Goal: Book appointment/travel/reservation

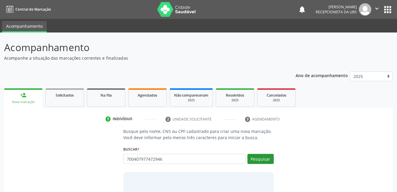
type input "700407977472946"
click at [254, 158] on button "Pesquisar" at bounding box center [260, 159] width 26 height 10
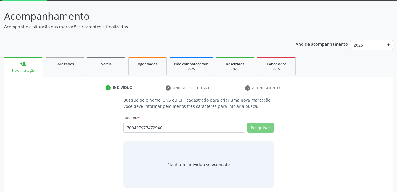
scroll to position [36, 0]
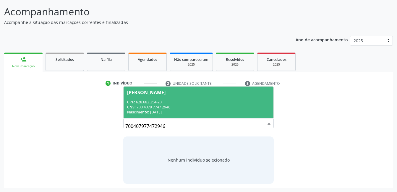
click at [233, 101] on div "CPF: 628.682.254-20" at bounding box center [198, 102] width 142 height 5
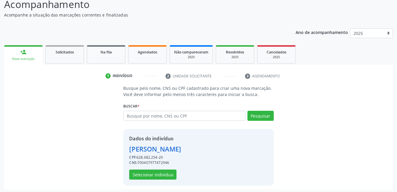
scroll to position [45, 0]
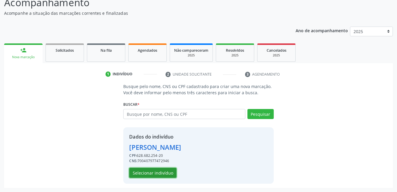
click at [162, 170] on button "Selecionar indivíduo" at bounding box center [152, 173] width 47 height 10
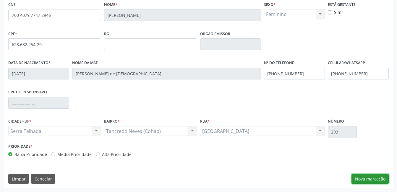
click at [364, 175] on button "Nova marcação" at bounding box center [369, 179] width 37 height 10
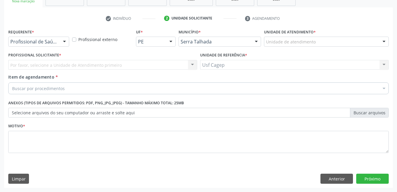
scroll to position [101, 0]
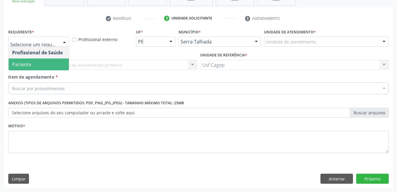
click at [46, 66] on span "Paciente" at bounding box center [39, 64] width 60 height 12
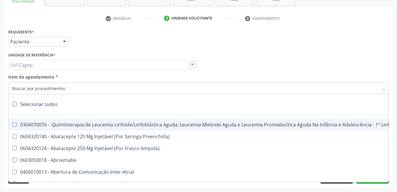
click at [58, 87] on input "Item de agendamento *" at bounding box center [195, 88] width 366 height 12
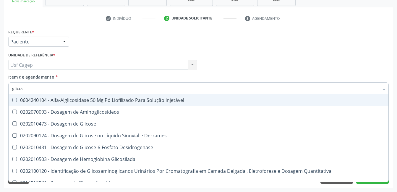
type input "glicose"
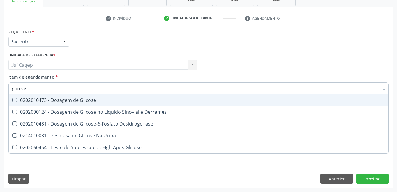
drag, startPoint x: 61, startPoint y: 104, endPoint x: 65, endPoint y: 89, distance: 15.3
click at [63, 102] on span "0202010473 - Dosagem de Glicose" at bounding box center [198, 100] width 379 height 12
checkbox Glicose "true"
click at [65, 89] on input "glicose" at bounding box center [195, 88] width 366 height 12
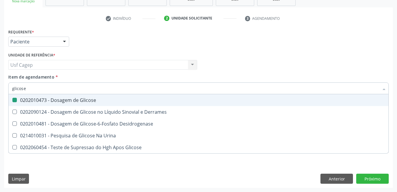
type input "a"
checkbox Glicose "false"
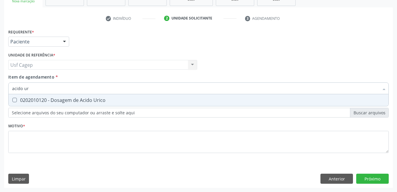
type input "acido uri"
click at [71, 101] on div "0202010120 - Dosagem de Acido Urico" at bounding box center [198, 100] width 372 height 5
checkbox Urico "true"
click at [71, 87] on input "acido uri" at bounding box center [195, 88] width 366 height 12
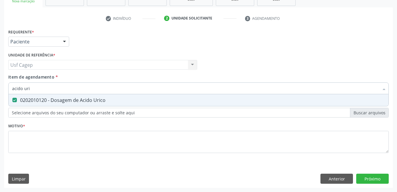
click at [71, 87] on input "acido uri" at bounding box center [195, 88] width 366 height 12
type input "c"
checkbox Urico "false"
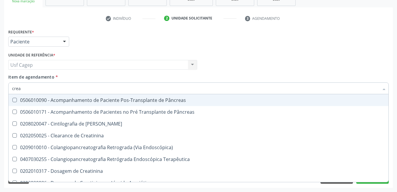
type input "creat"
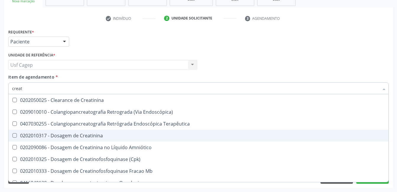
click at [73, 132] on span "0202010317 - Dosagem de Creatinina" at bounding box center [198, 136] width 379 height 12
checkbox Creatinina "true"
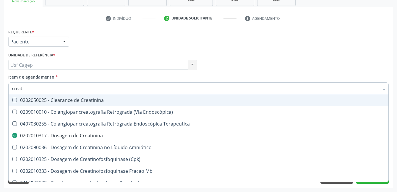
type input "creat"
drag, startPoint x: 80, startPoint y: 82, endPoint x: 80, endPoint y: 88, distance: 6.2
click at [80, 82] on div "Item de agendamento * creat Desfazer seleção 0202050025 - Clearance de Creatini…" at bounding box center [198, 83] width 380 height 19
checkbox Endoscópica\) "true"
checkbox Terapêutica "true"
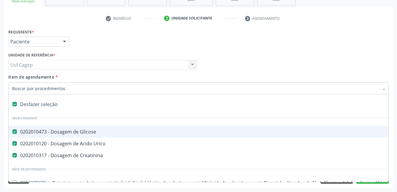
click at [80, 88] on input "Item de agendamento *" at bounding box center [195, 88] width 366 height 12
type input "ur"
checkbox Creatinina "false"
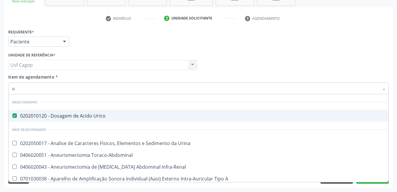
type input "ue"
checkbox Urico "false"
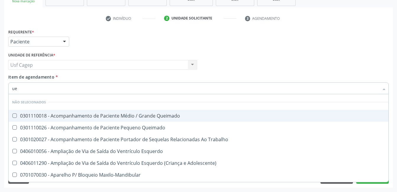
type input "u"
checkbox Queimado "true"
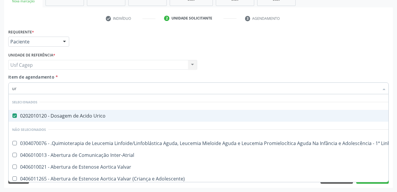
type input "ure"
checkbox Urico "false"
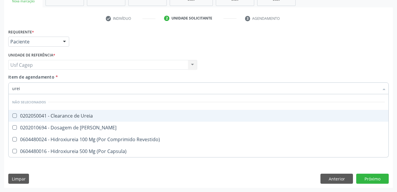
type input "ureia"
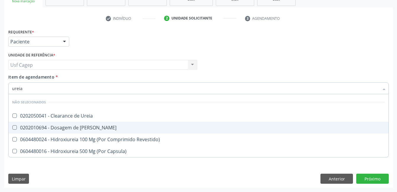
drag, startPoint x: 45, startPoint y: 128, endPoint x: 50, endPoint y: 95, distance: 33.5
click at [45, 128] on div "0202010694 - Dosagem de [PERSON_NAME]" at bounding box center [198, 127] width 372 height 5
checkbox Ureia "true"
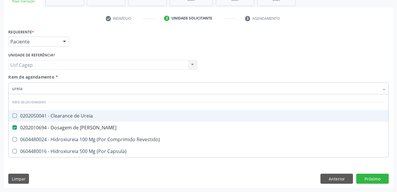
click at [50, 88] on input "ureia" at bounding box center [195, 88] width 366 height 12
type input "co"
checkbox Ureia "true"
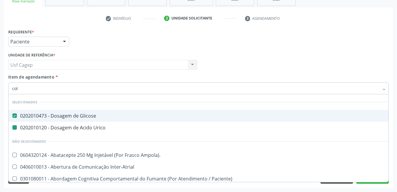
type input "cole"
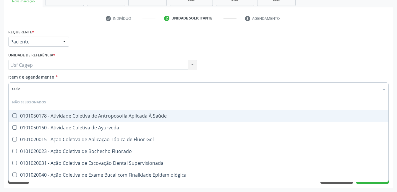
checkbox Saúde "false"
checkbox Ayurveda "false"
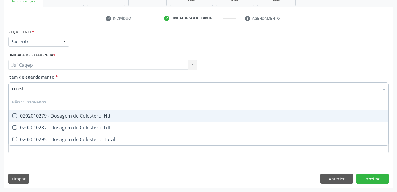
type input "coleste"
click at [44, 113] on div "0202010279 - Dosagem de Colesterol Hdl" at bounding box center [198, 115] width 372 height 5
checkbox Hdl "true"
drag, startPoint x: 50, startPoint y: 125, endPoint x: 50, endPoint y: 130, distance: 5.0
click at [50, 126] on div "0202010287 - Dosagem de Colesterol Ldl" at bounding box center [198, 127] width 372 height 5
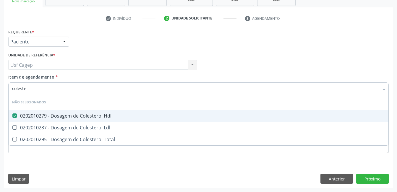
checkbox Ldl "true"
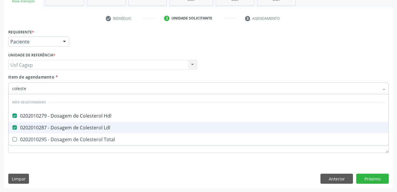
click at [50, 142] on div "0202010295 - Dosagem de Colesterol Total" at bounding box center [198, 139] width 372 height 5
checkbox Total "true"
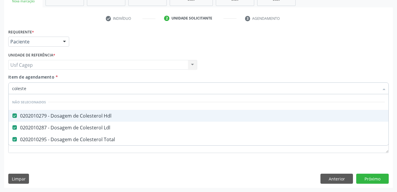
click at [46, 89] on input "coleste" at bounding box center [195, 88] width 366 height 12
type input "bi"
checkbox Hdl "false"
checkbox Ldl "false"
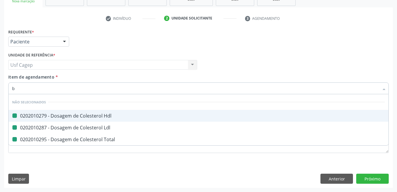
checkbox Total "false"
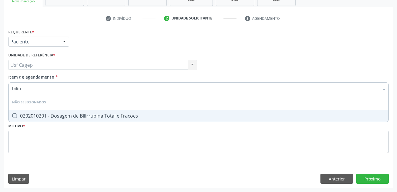
type input "bilirru"
drag, startPoint x: 48, startPoint y: 114, endPoint x: 48, endPoint y: 94, distance: 19.8
click at [48, 112] on span "0202010201 - Dosagem de Bilirrubina Total e Fracoes" at bounding box center [198, 116] width 379 height 12
checkbox Fracoes "true"
click at [50, 89] on input "bilirru" at bounding box center [195, 88] width 366 height 12
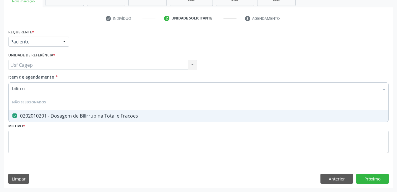
click at [50, 89] on input "bilirru" at bounding box center [195, 88] width 366 height 12
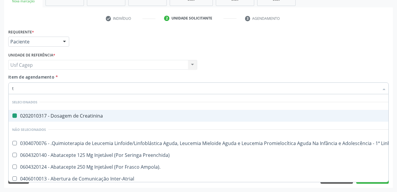
type input "tr"
checkbox Creatinina "false"
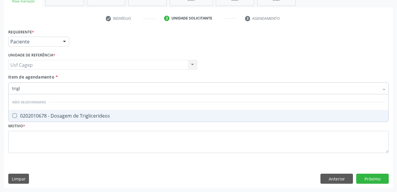
type input "trigli"
click at [57, 118] on div "0202010678 - Dosagem de Triglicerideos" at bounding box center [198, 115] width 372 height 5
checkbox Triglicerideos "true"
click at [59, 86] on input "trigli" at bounding box center [195, 88] width 366 height 12
click at [60, 86] on input "trigli" at bounding box center [195, 88] width 366 height 12
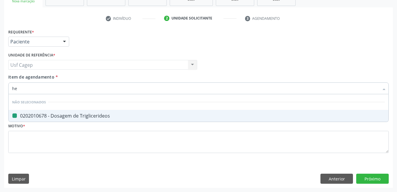
type input "hem"
checkbox Triglicerideos "false"
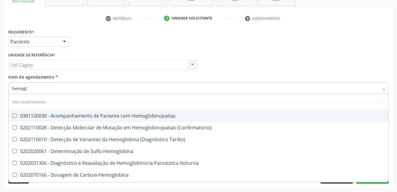
type input "hemoglo"
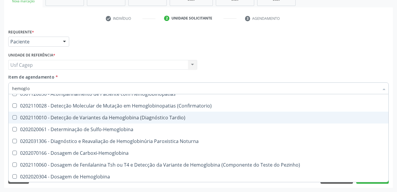
scroll to position [59, 0]
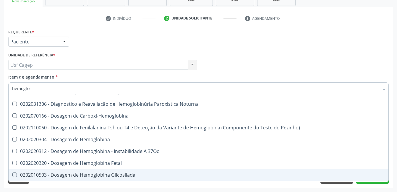
drag, startPoint x: 113, startPoint y: 173, endPoint x: 116, endPoint y: 133, distance: 40.0
click at [114, 172] on div "0202010503 - Dosagem de Hemoglobina Glicosilada" at bounding box center [198, 174] width 372 height 5
checkbox Glicosilada "true"
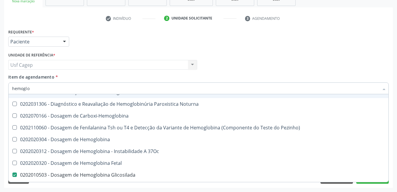
click at [117, 93] on input "hemoglo" at bounding box center [195, 88] width 366 height 12
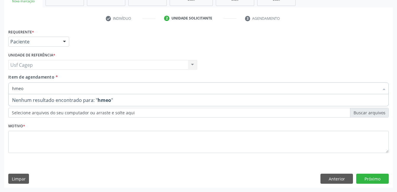
scroll to position [0, 0]
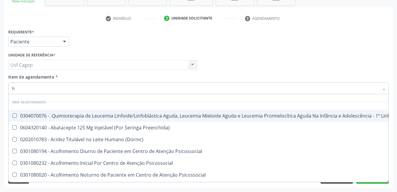
type input "he"
checkbox Pulmão "true"
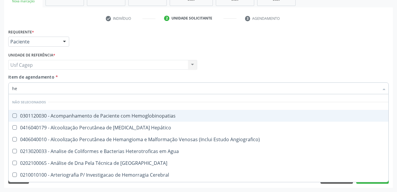
type input "hem"
checkbox \(Qualitativo\) "true"
checkbox Glicosilada "false"
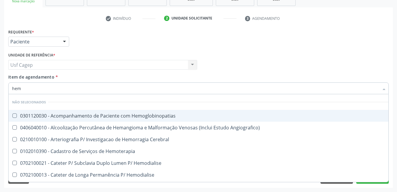
type input "hemo"
checkbox Hemacias "true"
checkbox Glicosilada "false"
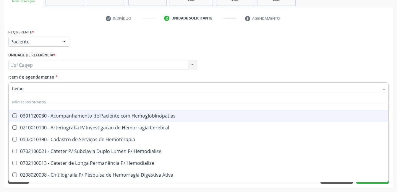
type input "hemog"
checkbox Tardio\) "true"
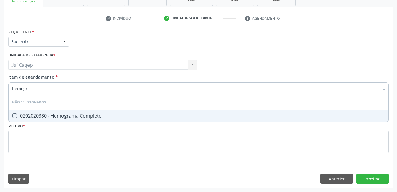
type input "hemogra"
click at [101, 113] on span "0202020380 - Hemograma Completo" at bounding box center [198, 116] width 379 height 12
checkbox Completo "true"
type input "hemogra"
drag, startPoint x: 107, startPoint y: 79, endPoint x: 107, endPoint y: 85, distance: 6.2
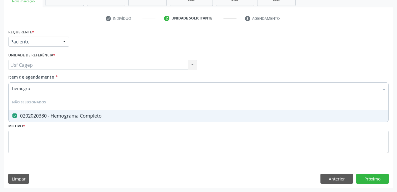
click at [107, 81] on div "Item de agendamento * hemogra Desfazer seleção Não selecionados 0202020380 - He…" at bounding box center [198, 83] width 380 height 19
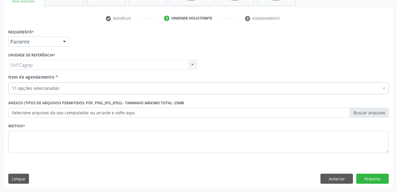
click at [107, 85] on div "11 opções selecionadas" at bounding box center [198, 88] width 380 height 12
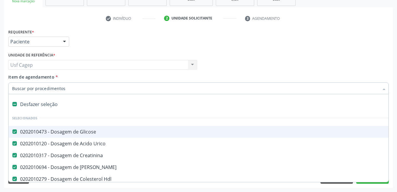
click at [107, 85] on input "Item de agendamento *" at bounding box center [195, 88] width 366 height 12
type input "u"
checkbox Hdl "false"
checkbox Ldl "false"
checkbox Total "false"
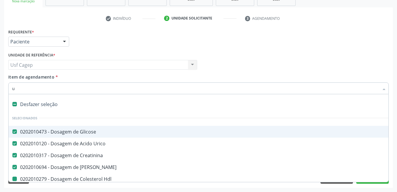
checkbox Fracoes "false"
checkbox Triglicerideos "false"
checkbox Glicosilada "false"
checkbox Completo "false"
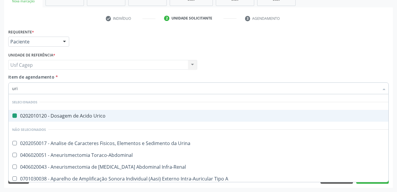
type input "urin"
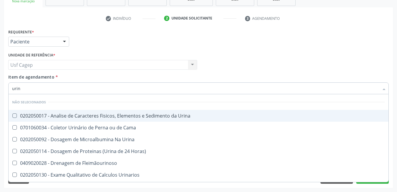
drag, startPoint x: 123, startPoint y: 117, endPoint x: 124, endPoint y: 99, distance: 18.6
click at [123, 117] on div "0202050017 - Analise de Caracteres Fisicos, Elementos e Sedimento da Urina" at bounding box center [198, 115] width 372 height 5
checkbox Urina "true"
click at [128, 77] on div "Item de agendamento * urin Desfazer seleção Não selecionados 0202050017 - Anali…" at bounding box center [198, 83] width 380 height 19
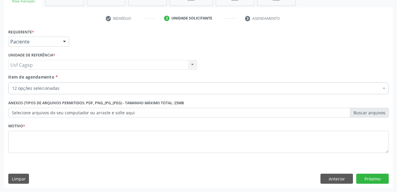
checkbox Hdl "true"
checkbox Ldl "true"
checkbox Total "true"
checkbox Fracoes "true"
checkbox Triglicerideos "true"
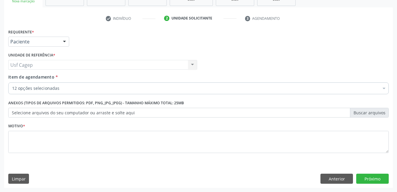
checkbox Glicosilada "true"
checkbox Completo "true"
checkbox Urina "true"
checkbox Ureia "true"
checkbox Creatinina "true"
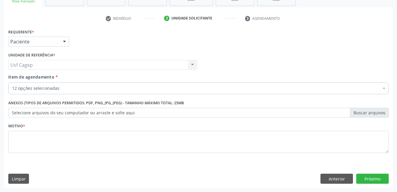
checkbox Urico "true"
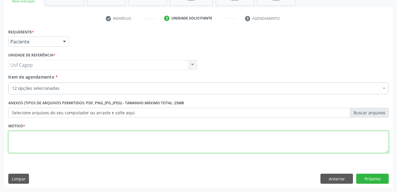
click at [118, 146] on textarea at bounding box center [198, 142] width 380 height 22
type textarea "."
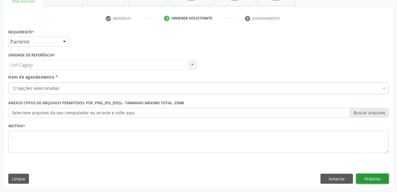
click at [362, 180] on button "Próximo" at bounding box center [372, 179] width 32 height 10
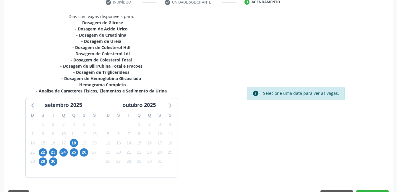
scroll to position [133, 0]
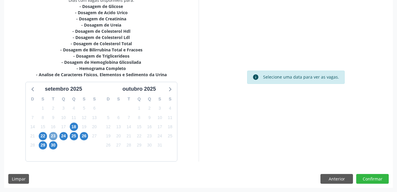
click at [55, 136] on span "23" at bounding box center [53, 136] width 8 height 8
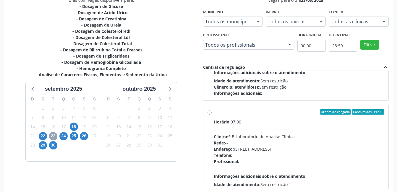
scroll to position [197, 0]
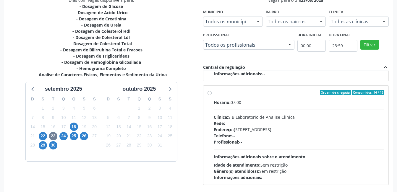
click at [290, 137] on div "Telefone: --" at bounding box center [298, 136] width 171 height 6
click at [211, 95] on input "Ordem de chegada Consumidos: 14 / 15 Horário: 07:00 Clínica: S B Laboratorio de…" at bounding box center [209, 92] width 4 height 5
radio input "true"
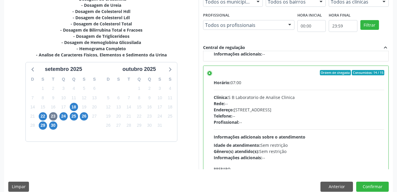
scroll to position [161, 0]
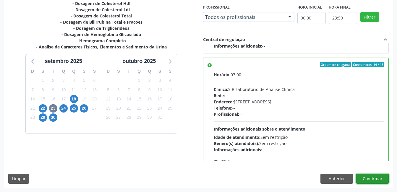
click at [379, 176] on button "Confirmar" at bounding box center [372, 179] width 32 height 10
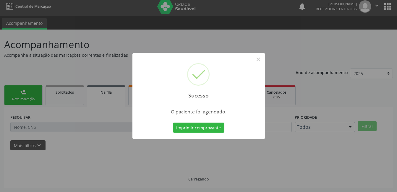
scroll to position [3, 0]
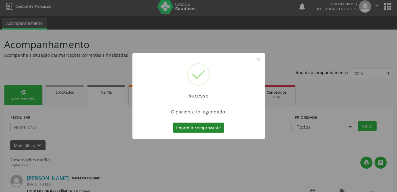
click at [191, 129] on button "Imprimir comprovante" at bounding box center [198, 128] width 51 height 10
